Goal: Find specific page/section: Find specific page/section

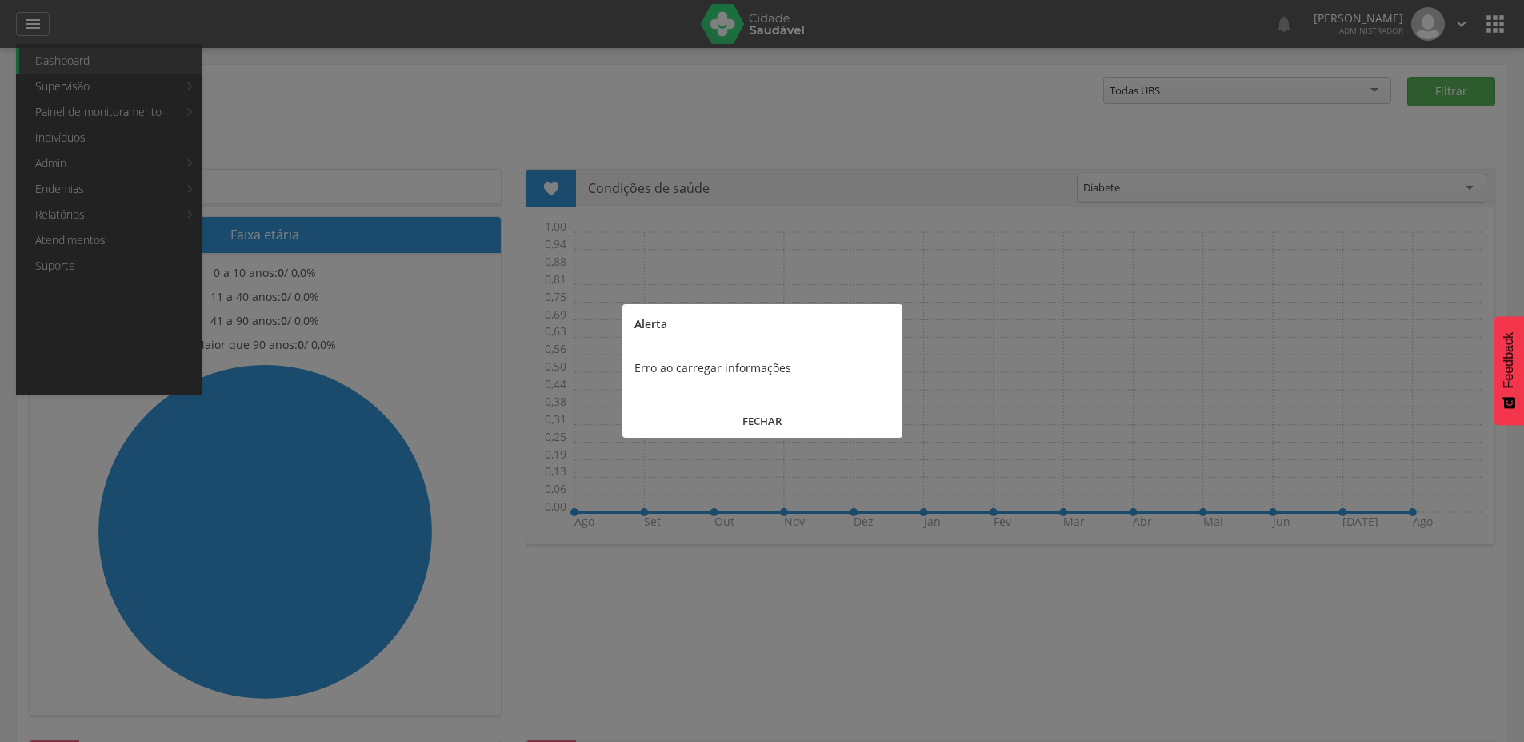
click at [796, 423] on button "FECHAR" at bounding box center [762, 421] width 280 height 34
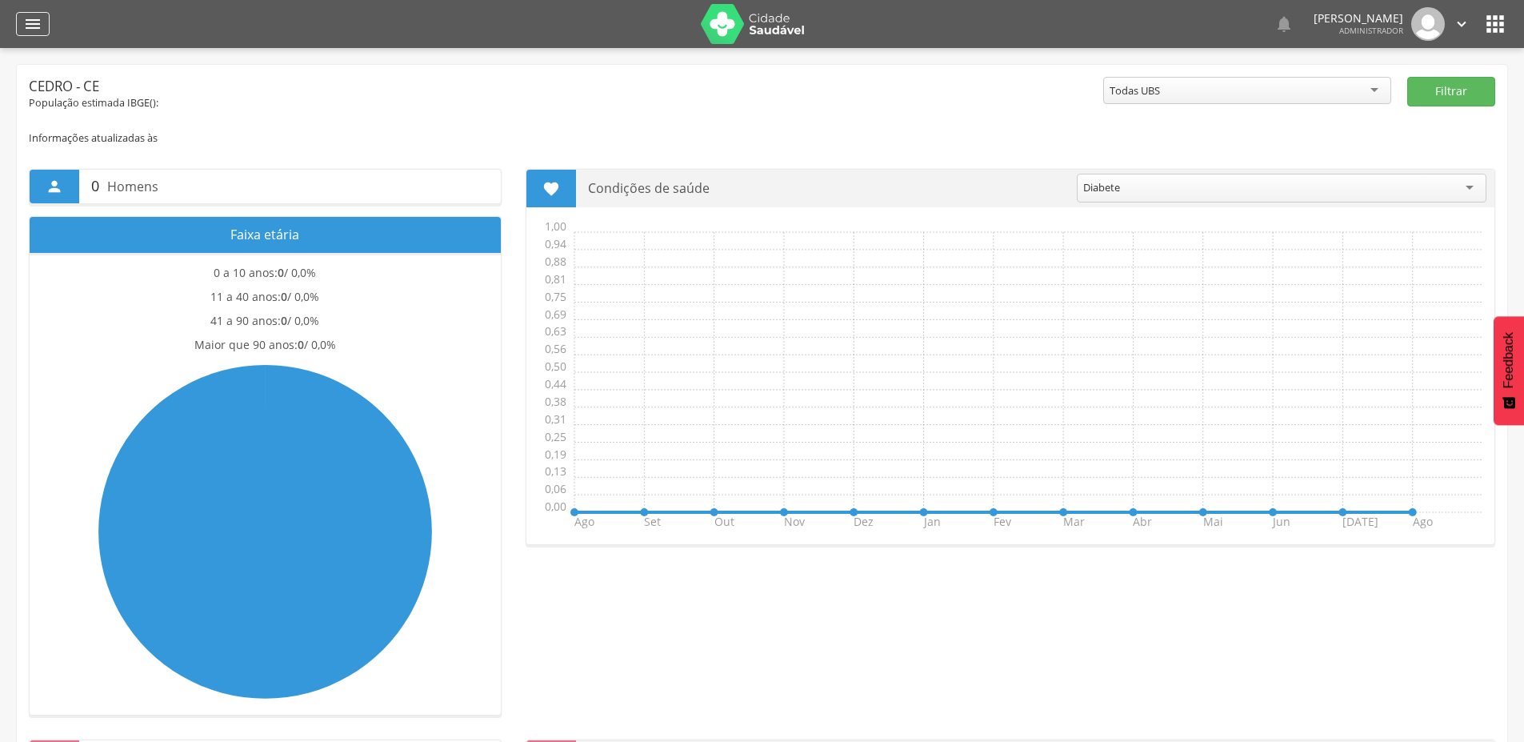
click at [39, 24] on icon "" at bounding box center [32, 23] width 19 height 19
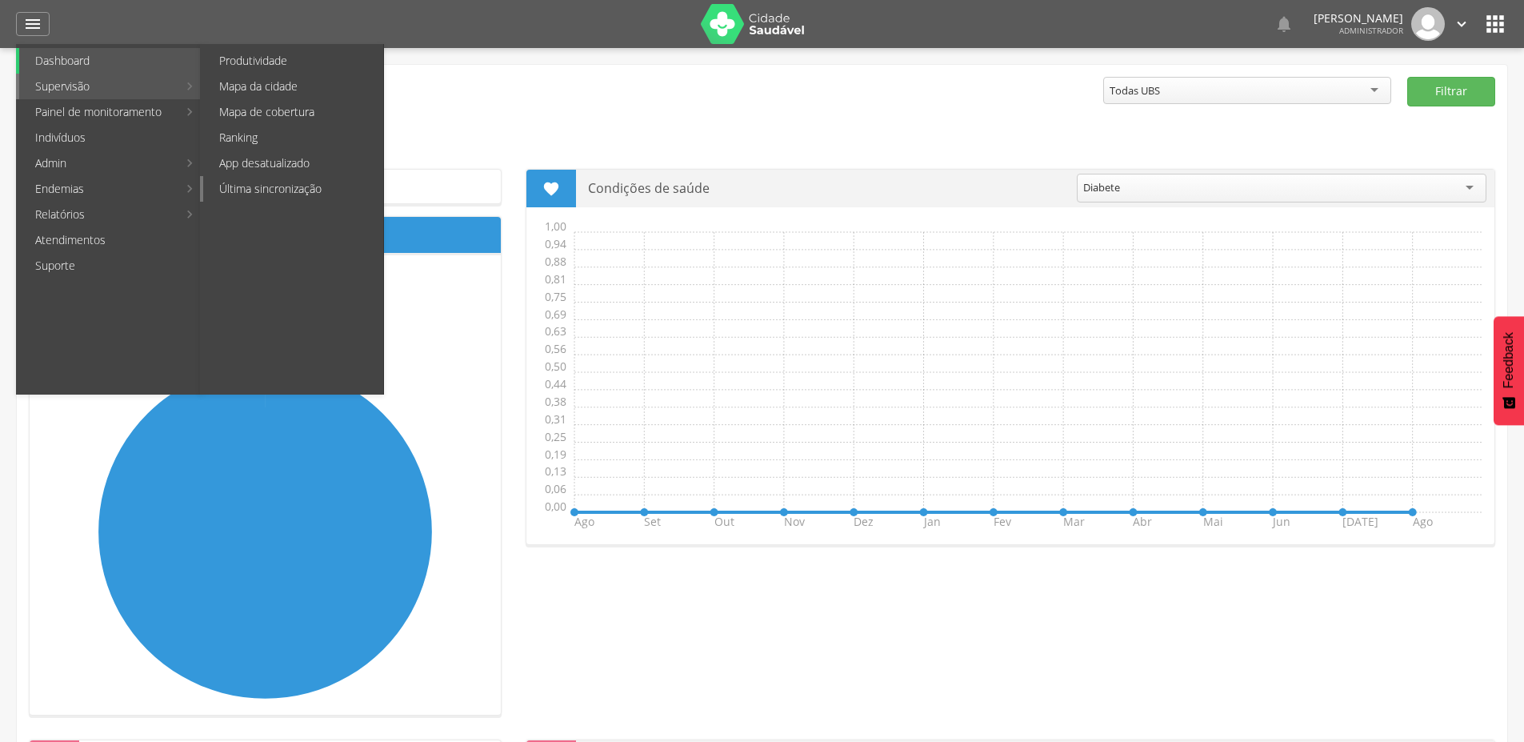
click at [286, 186] on link "Última sincronização" at bounding box center [293, 189] width 180 height 26
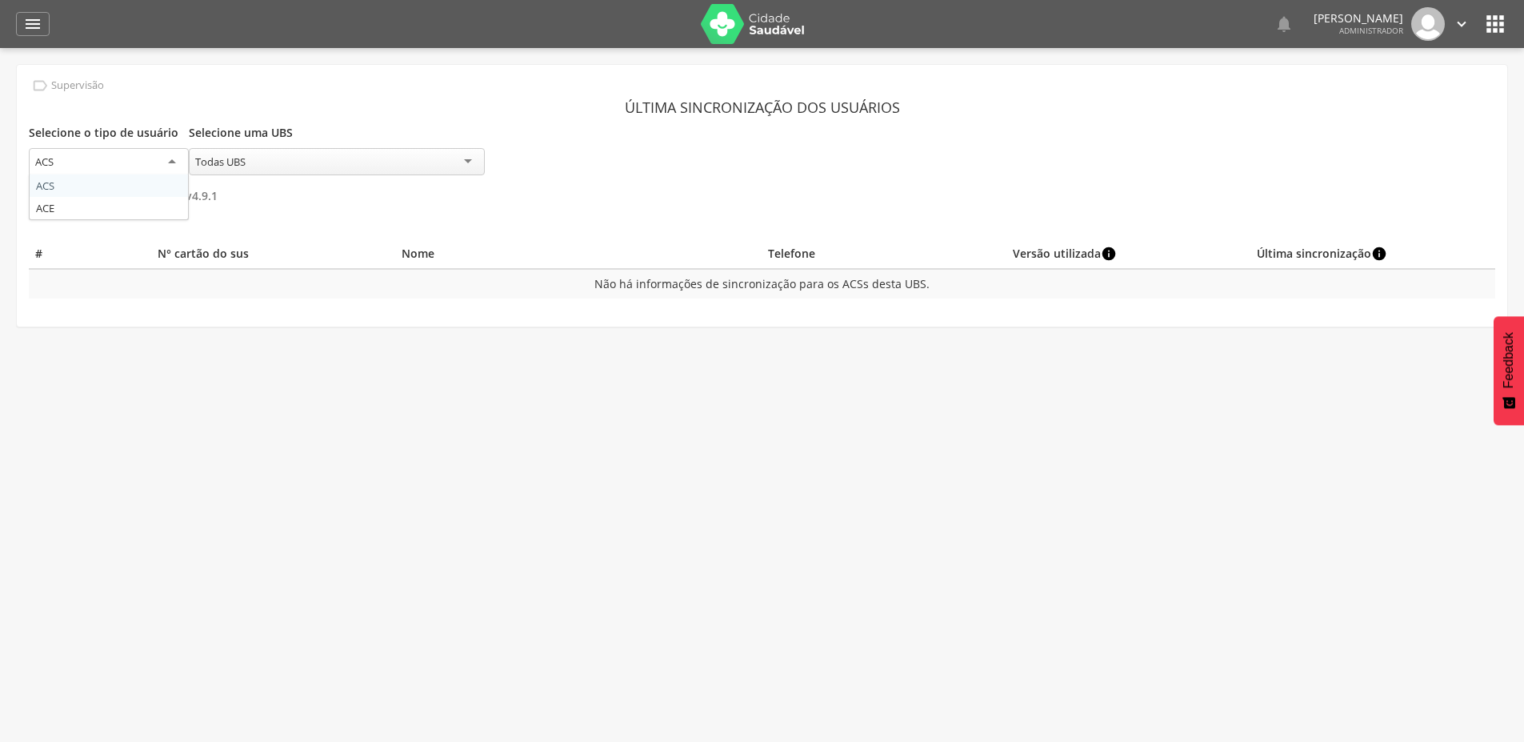
click at [174, 157] on div "ACS" at bounding box center [109, 162] width 160 height 29
click at [42, 26] on div "" at bounding box center [33, 24] width 34 height 24
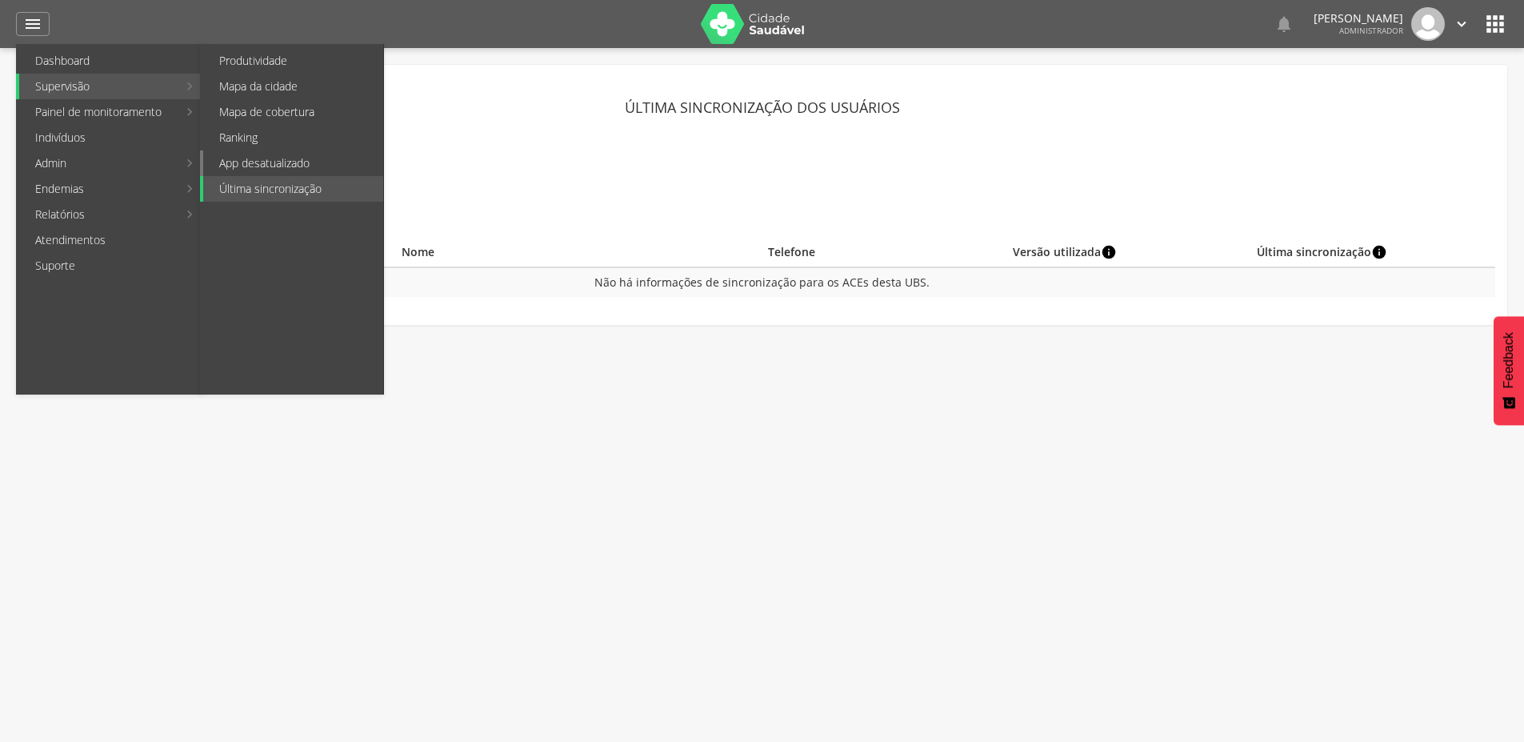
click at [285, 162] on link "App desatualizado" at bounding box center [293, 163] width 180 height 26
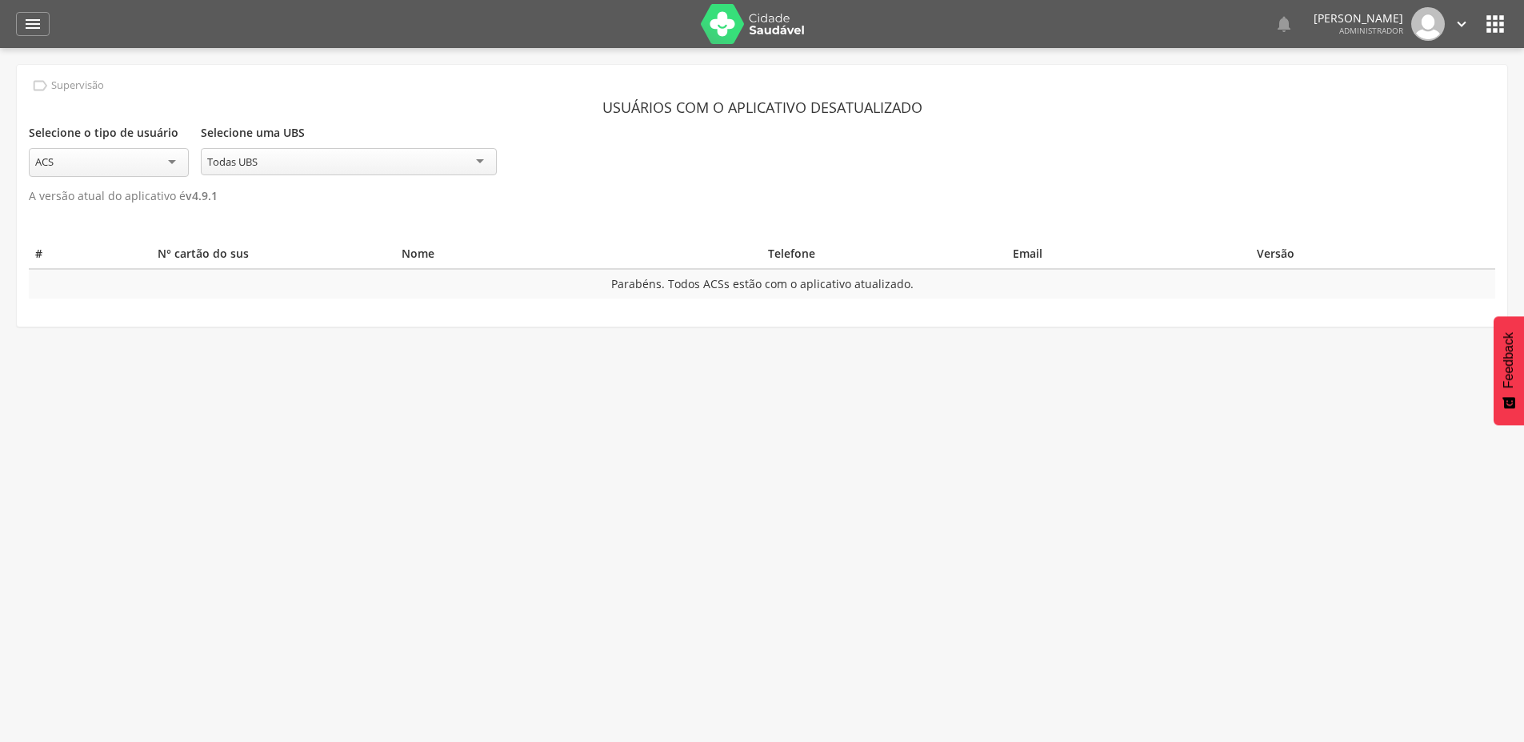
click at [155, 156] on div "ACS" at bounding box center [109, 162] width 160 height 29
click at [40, 30] on icon "" at bounding box center [32, 23] width 19 height 19
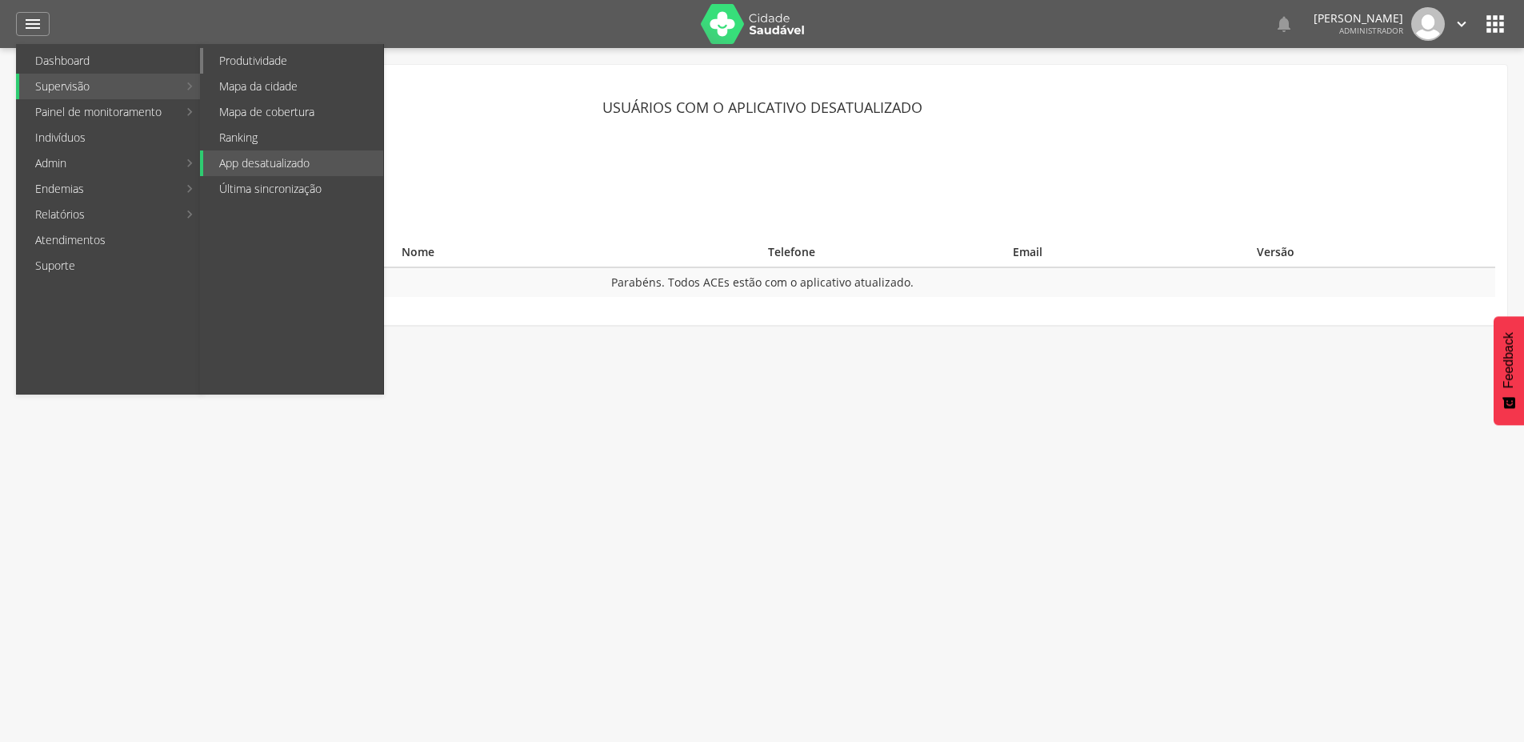
click at [269, 58] on link "Produtividade" at bounding box center [293, 61] width 180 height 26
type input "**********"
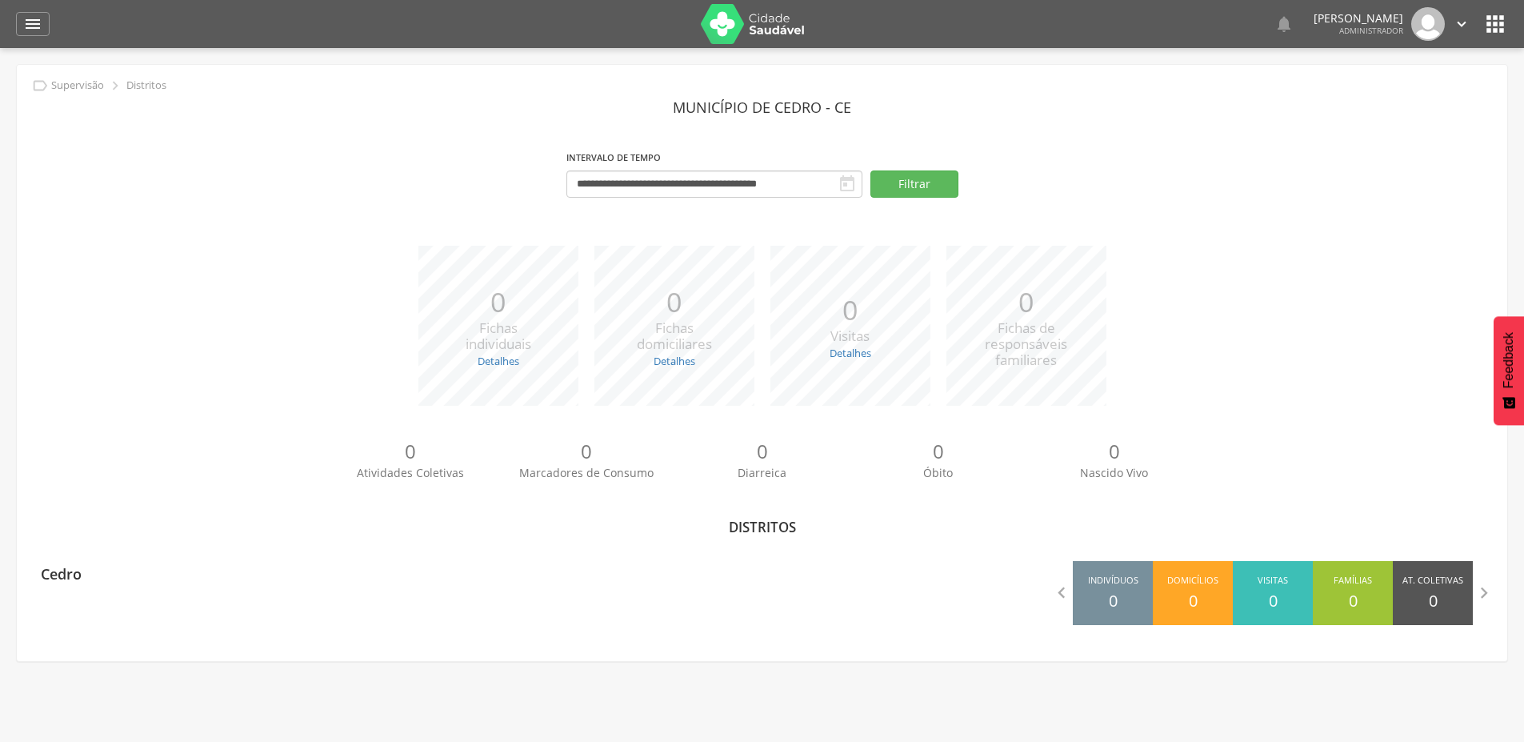
click at [1495, 26] on icon "" at bounding box center [1496, 24] width 26 height 26
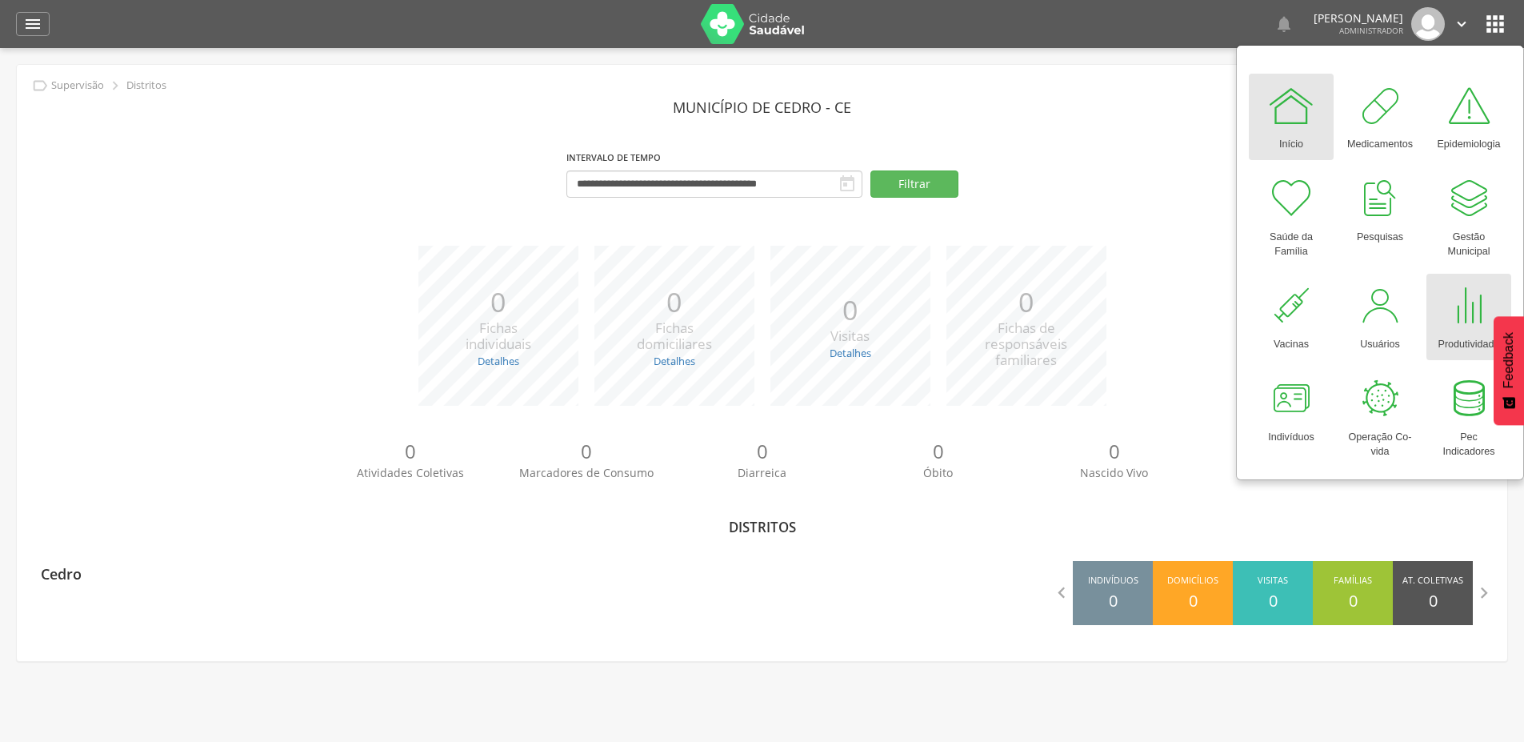
click at [1452, 314] on div at bounding box center [1469, 306] width 48 height 48
